Goal: Submit feedback/report problem: Submit feedback/report problem

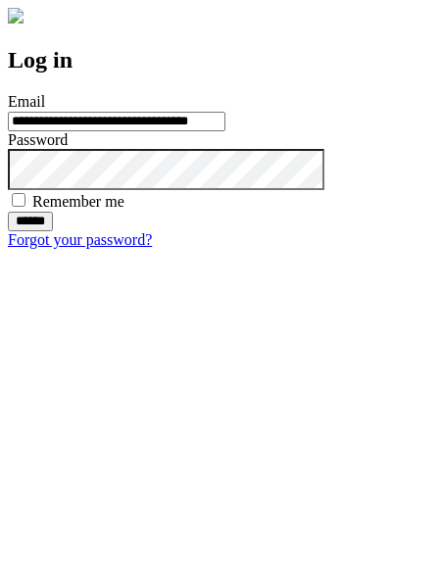
type input "**********"
click at [53, 231] on input "******" at bounding box center [30, 222] width 45 height 20
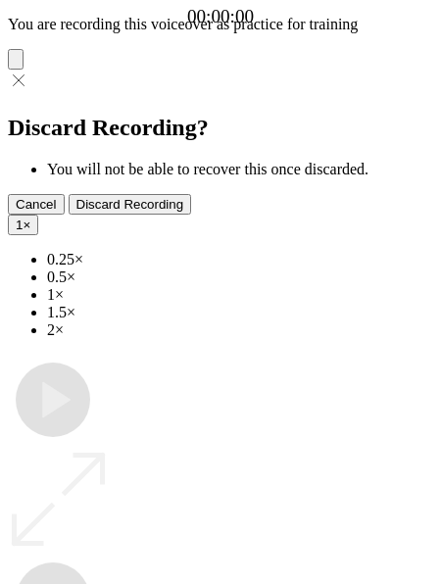
type input "**********"
